Goal: Find specific fact: Find specific fact

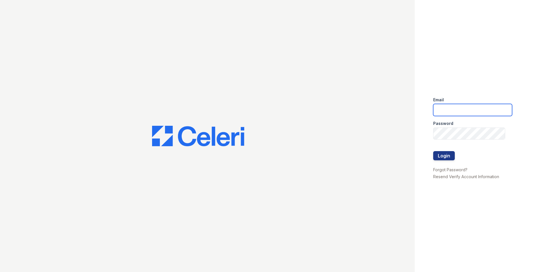
click at [463, 112] on input "email" at bounding box center [472, 110] width 79 height 12
type input "barharbor1@cafmanagement.com"
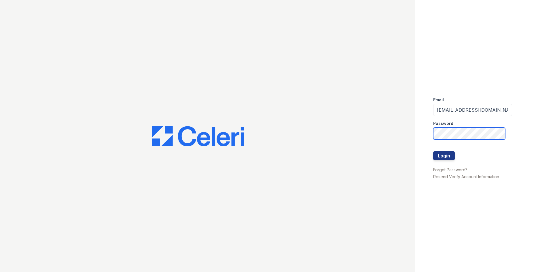
click at [433, 151] on button "Login" at bounding box center [444, 155] width 22 height 9
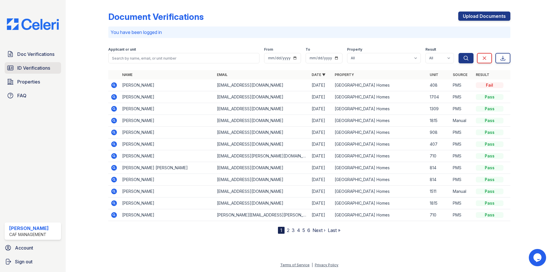
click at [43, 72] on link "ID Verifications" at bounding box center [33, 68] width 56 height 12
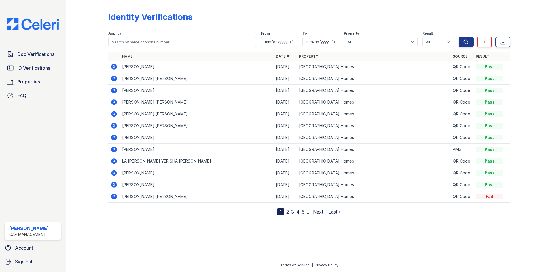
click at [116, 79] on icon at bounding box center [114, 79] width 6 height 6
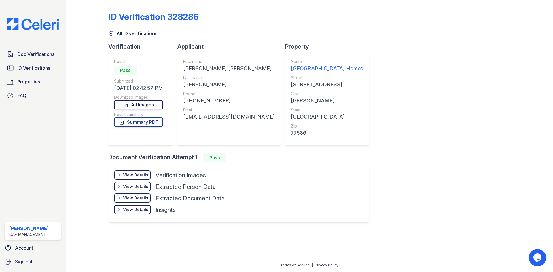
click at [150, 107] on link "All Images" at bounding box center [138, 104] width 49 height 9
drag, startPoint x: 183, startPoint y: 82, endPoint x: 218, endPoint y: 82, distance: 35.1
click at [218, 82] on div "First name ALYSSA ANN Last name ARGUELLES Phone +14094573192 Email alyssaarguel…" at bounding box center [228, 99] width 103 height 92
copy div "ARGUELLES"
click at [114, 33] on icon at bounding box center [111, 34] width 6 height 6
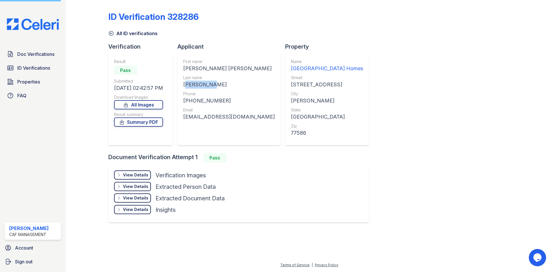
click at [111, 36] on icon at bounding box center [111, 34] width 6 height 6
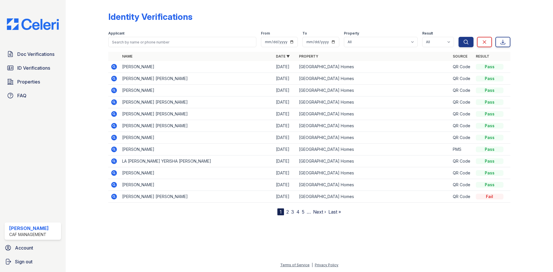
click at [113, 68] on icon at bounding box center [114, 67] width 6 height 6
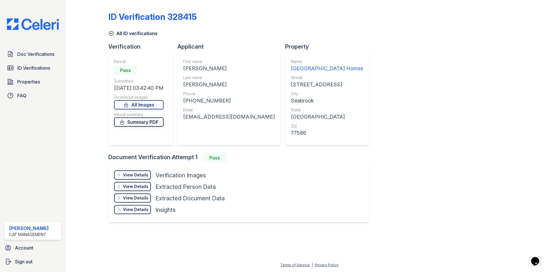
click at [145, 119] on link "Summary PDF" at bounding box center [139, 122] width 50 height 9
click at [149, 104] on link "All Images" at bounding box center [139, 104] width 50 height 9
click at [476, 18] on div "ID Verification 328415" at bounding box center [309, 19] width 402 height 15
click at [329, 15] on div "ID Verification 328415" at bounding box center [309, 19] width 402 height 15
click at [188, 67] on div "[PERSON_NAME]" at bounding box center [229, 69] width 92 height 8
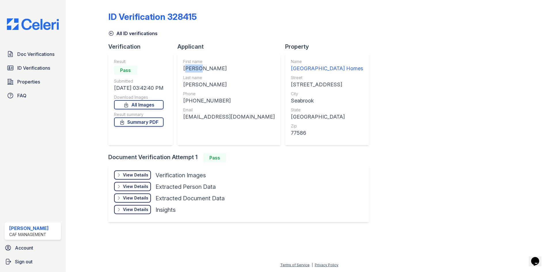
drag, startPoint x: 187, startPoint y: 67, endPoint x: 200, endPoint y: 69, distance: 13.7
click at [200, 69] on div "[PERSON_NAME]" at bounding box center [229, 69] width 92 height 8
copy div "[PERSON_NAME]"
drag, startPoint x: 183, startPoint y: 84, endPoint x: 204, endPoint y: 85, distance: 20.2
click at [206, 84] on div "First name [PERSON_NAME] Last name [PERSON_NAME] Phone [PHONE_NUMBER] Email [EM…" at bounding box center [228, 99] width 103 height 92
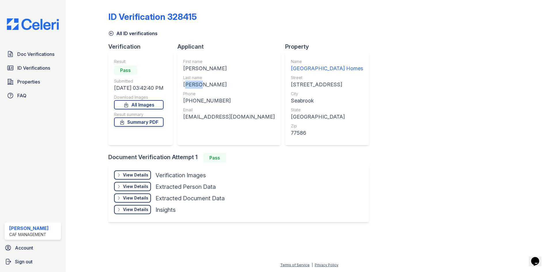
copy div "[PERSON_NAME]"
click at [431, 75] on div "ID Verification 328415 All ID verifications Verification Result Pass Submitted …" at bounding box center [309, 116] width 402 height 228
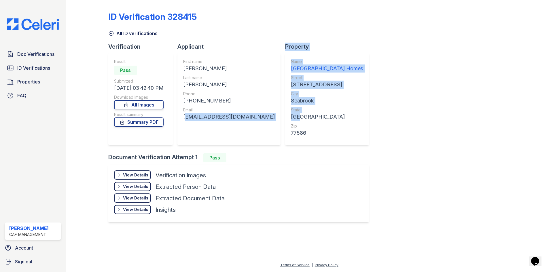
drag, startPoint x: 187, startPoint y: 118, endPoint x: 259, endPoint y: 122, distance: 72.7
click at [263, 121] on div "Verification Result Pass Submitted [DATE] 03:42:40 PM Download Images All Image…" at bounding box center [240, 98] width 265 height 111
click at [244, 123] on div "First name [PERSON_NAME] Last name [PERSON_NAME] Phone [PHONE_NUMBER] Email [EM…" at bounding box center [228, 99] width 103 height 92
click at [234, 120] on div "[EMAIL_ADDRESS][DOMAIN_NAME]" at bounding box center [229, 117] width 92 height 8
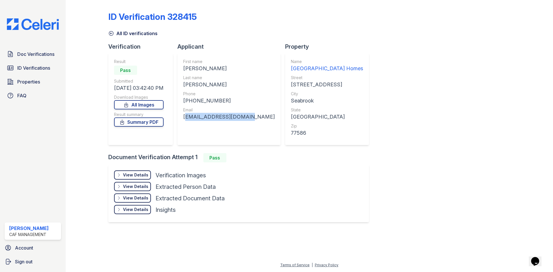
drag, startPoint x: 246, startPoint y: 118, endPoint x: 184, endPoint y: 118, distance: 62.2
click at [184, 118] on div "First name [PERSON_NAME] Last name [PERSON_NAME] Phone [PHONE_NUMBER] Email [EM…" at bounding box center [228, 99] width 103 height 92
copy div "[EMAIL_ADDRESS][DOMAIN_NAME]"
click at [220, 84] on div "[PERSON_NAME]" at bounding box center [229, 85] width 92 height 8
drag, startPoint x: 181, startPoint y: 82, endPoint x: 196, endPoint y: 82, distance: 15.6
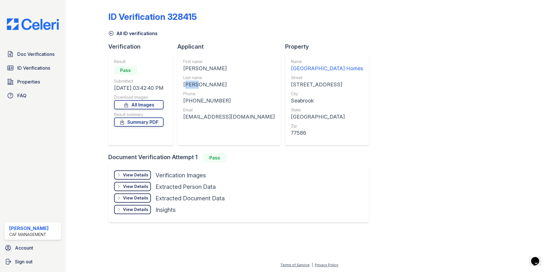
click at [196, 82] on div "First name [PERSON_NAME] Last name [PERSON_NAME] Phone [PHONE_NUMBER] Email [EM…" at bounding box center [228, 99] width 103 height 92
click at [187, 72] on div "[PERSON_NAME]" at bounding box center [229, 69] width 92 height 8
drag, startPoint x: 185, startPoint y: 69, endPoint x: 204, endPoint y: 69, distance: 19.0
click at [204, 69] on div "First name [PERSON_NAME] Last name [PERSON_NAME] Phone [PHONE_NUMBER] Email [EM…" at bounding box center [228, 99] width 103 height 92
click at [200, 72] on div "[PERSON_NAME]" at bounding box center [229, 69] width 92 height 8
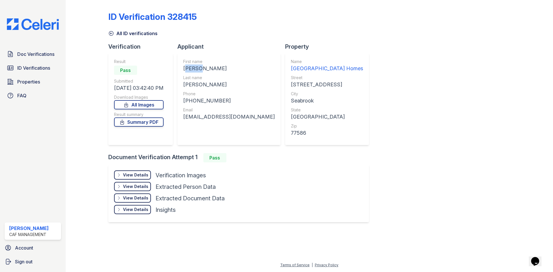
drag, startPoint x: 186, startPoint y: 69, endPoint x: 202, endPoint y: 72, distance: 15.9
click at [202, 72] on div "[PERSON_NAME]" at bounding box center [229, 69] width 92 height 8
copy div "[PERSON_NAME]"
